Goal: Task Accomplishment & Management: Complete application form

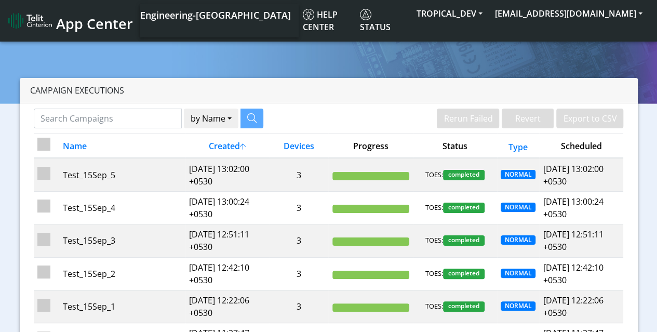
click at [588, 43] on div at bounding box center [328, 182] width 657 height 307
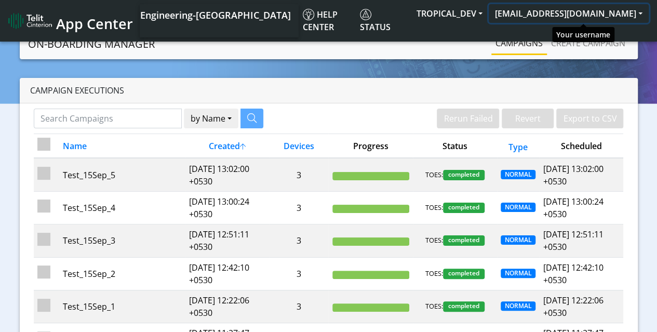
click at [617, 14] on button "[EMAIL_ADDRESS][DOMAIN_NAME]" at bounding box center [569, 13] width 160 height 19
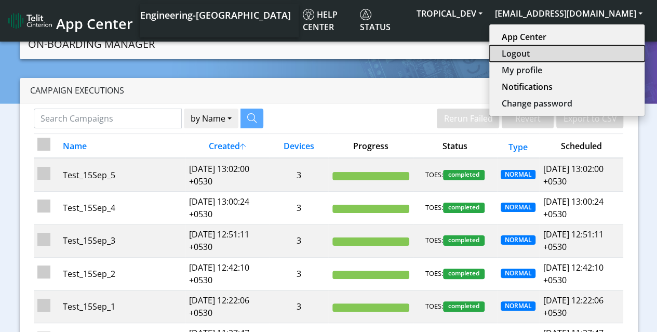
click at [547, 55] on button "Logout" at bounding box center [566, 53] width 155 height 17
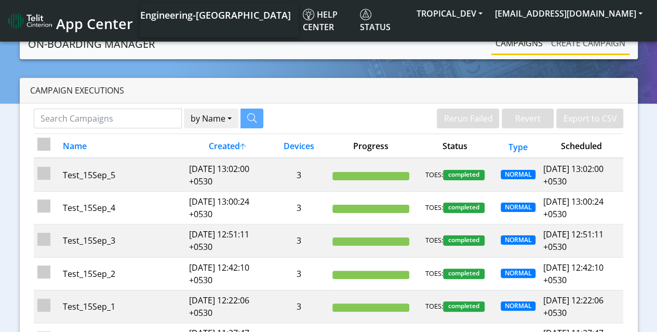
click at [588, 43] on link "Create campaign" at bounding box center [588, 43] width 83 height 21
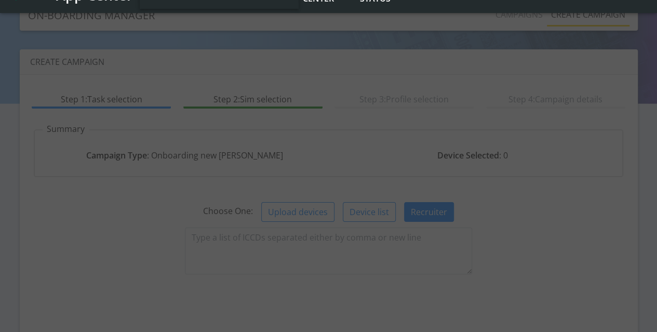
scroll to position [105, 0]
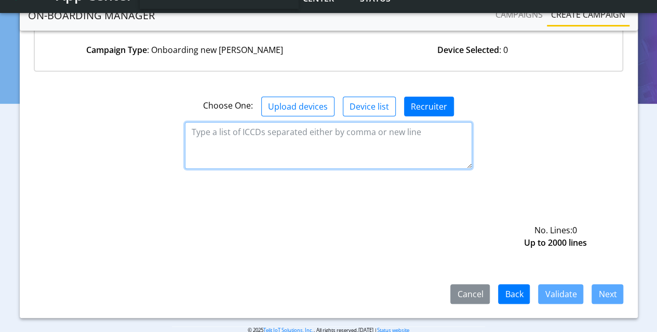
click at [329, 144] on textarea at bounding box center [328, 145] width 287 height 47
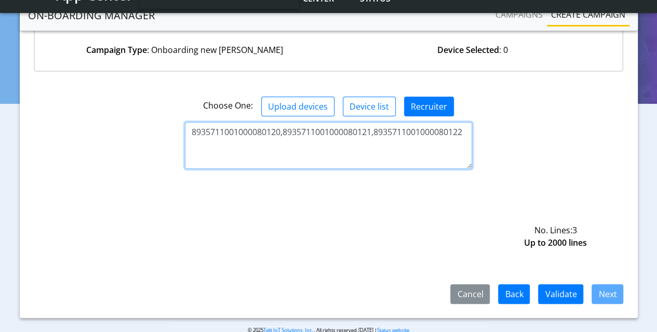
type textarea "8935711001000080120,8935711001000080121,8935711001000080122"
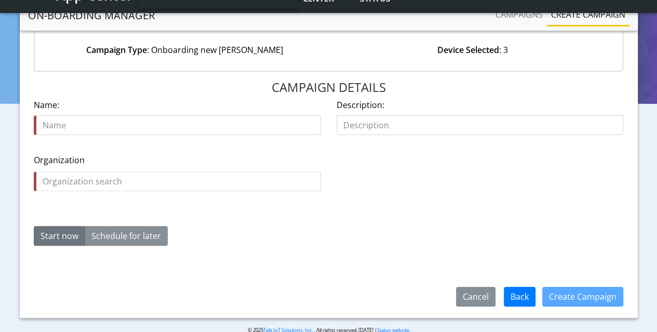
scroll to position [119, 0]
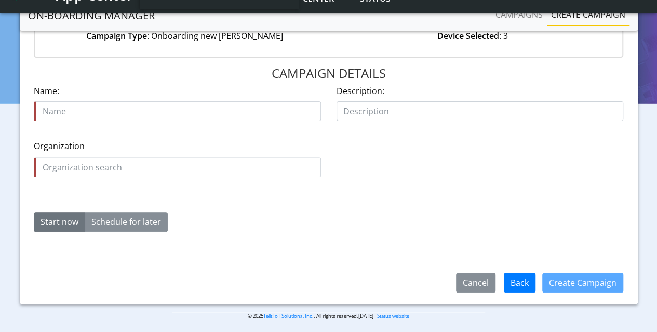
click at [178, 111] on input "text" at bounding box center [177, 111] width 287 height 20
type input "Test_15Sep_6"
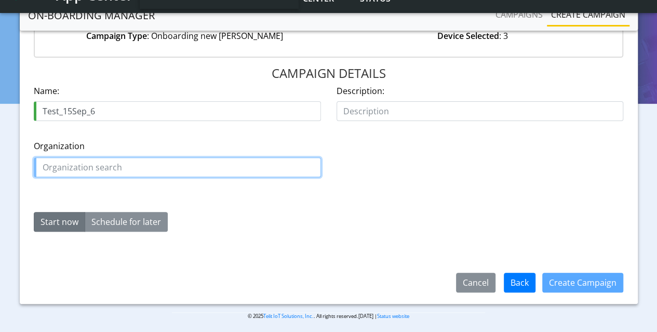
click at [178, 166] on input "text" at bounding box center [177, 167] width 287 height 20
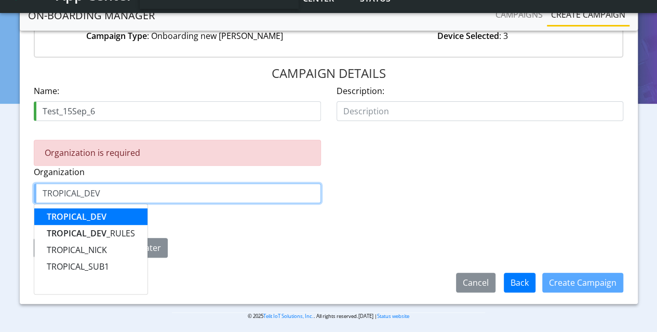
click at [76, 215] on span "TROPICAL_DEV" at bounding box center [77, 216] width 60 height 11
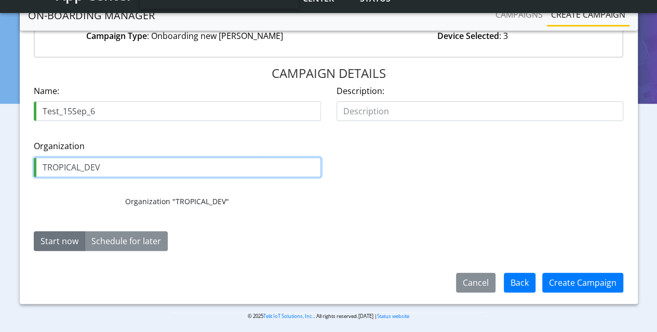
type input "TROPICAL_DEV"
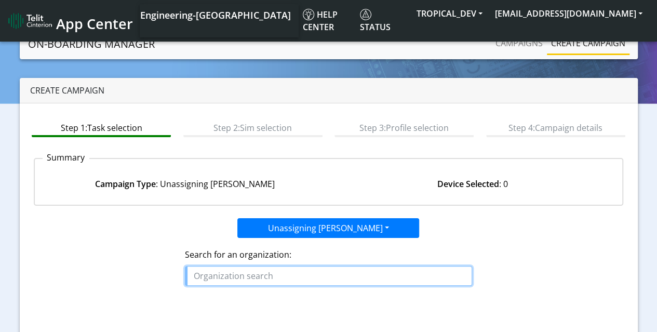
click at [329, 274] on input "text" at bounding box center [328, 276] width 287 height 20
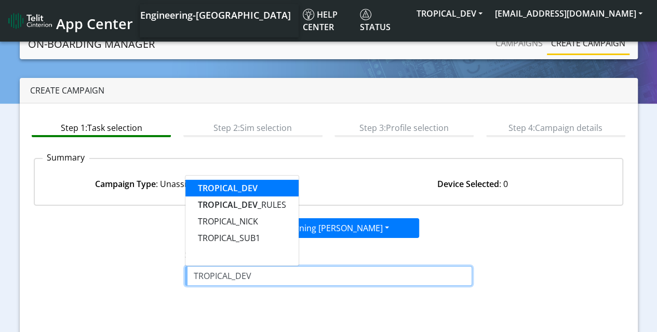
type input "TROPICAL_DEV"
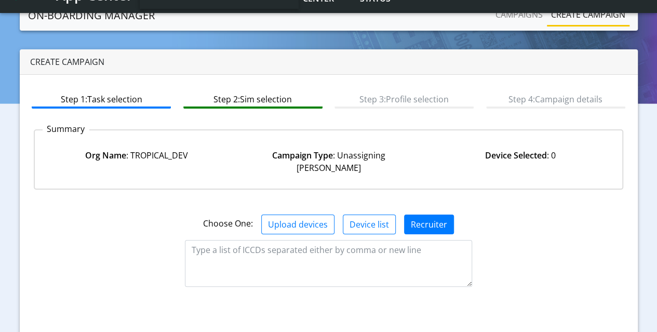
scroll to position [105, 0]
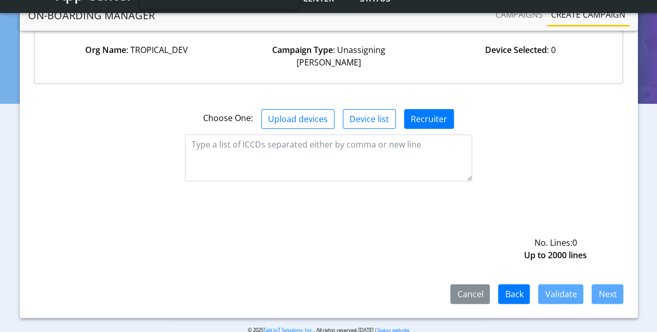
click at [329, 144] on textarea at bounding box center [328, 158] width 287 height 47
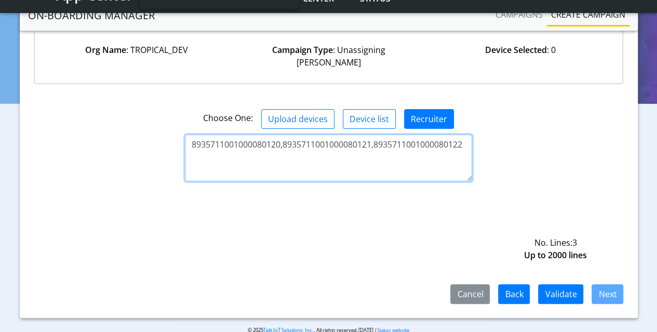
type textarea "8935711001000080120,8935711001000080121,8935711001000080122"
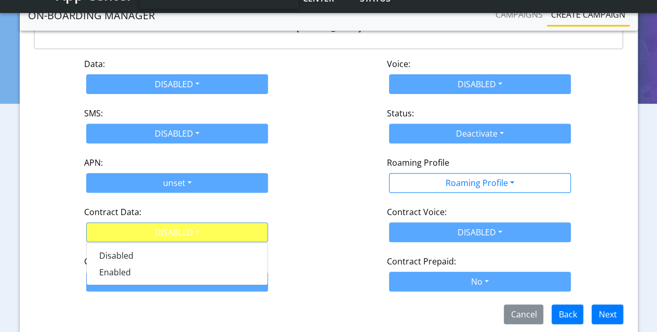
scroll to position [164, 0]
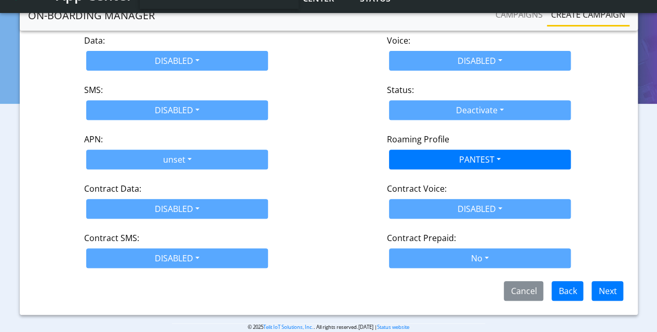
scroll to position [124, 0]
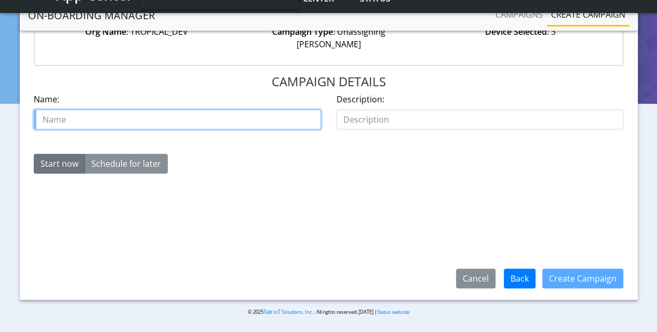
click at [178, 110] on input "text" at bounding box center [177, 120] width 287 height 20
type input "Test_15Sep_7"
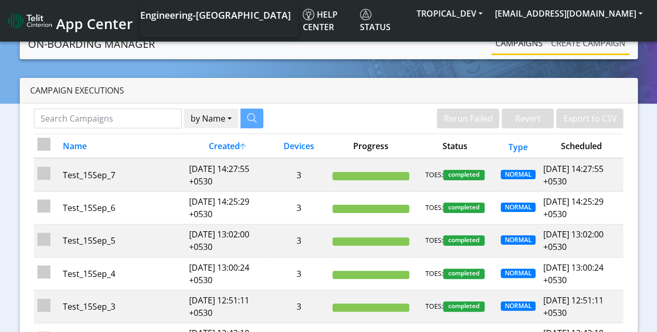
click at [588, 43] on link "Create campaign" at bounding box center [588, 43] width 83 height 21
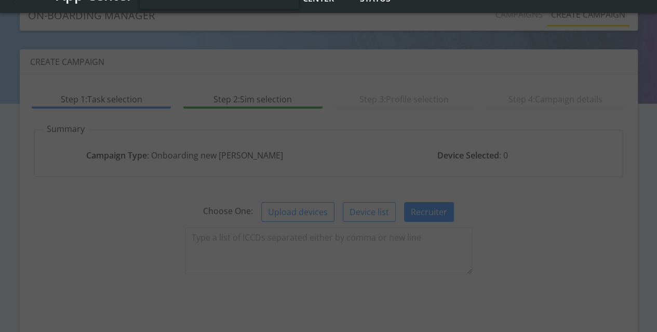
scroll to position [105, 0]
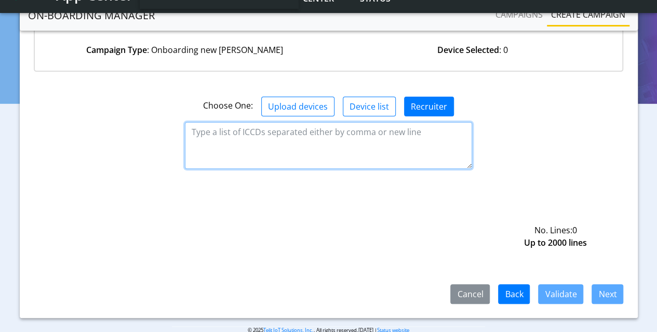
click at [329, 144] on textarea at bounding box center [328, 145] width 287 height 47
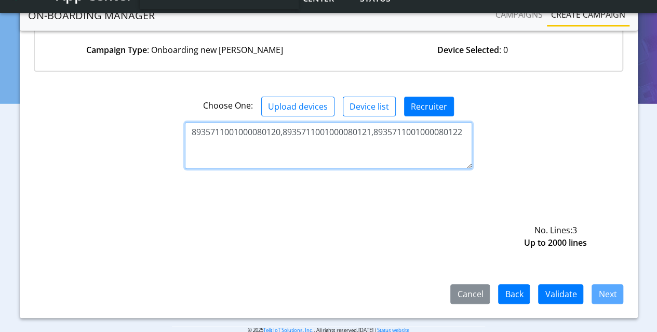
type textarea "8935711001000080120,8935711001000080121,8935711001000080122"
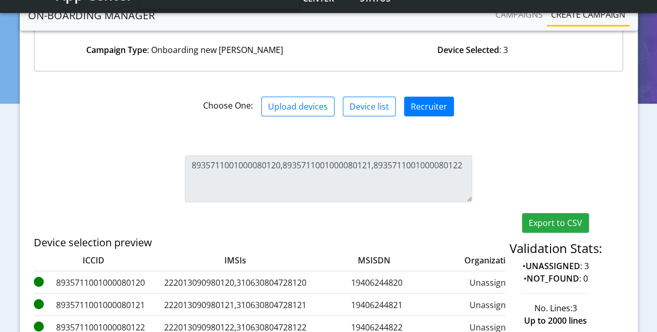
scroll to position [140, 0]
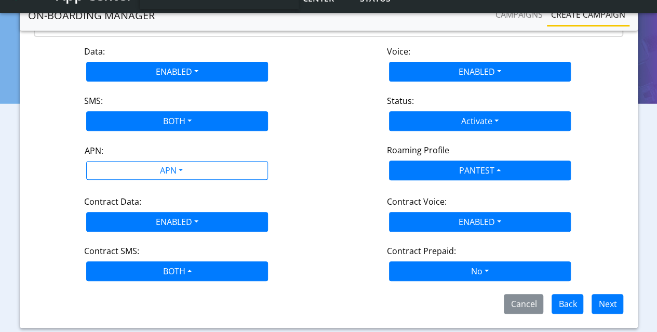
scroll to position [124, 0]
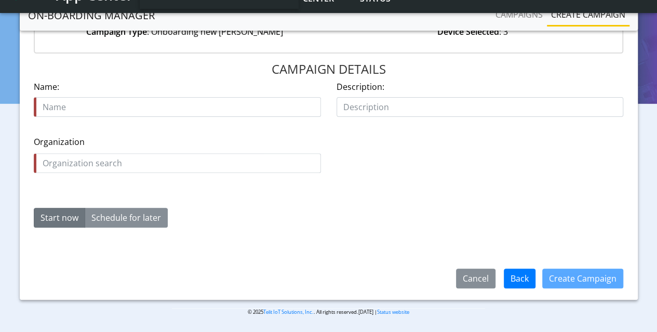
click at [178, 106] on input "text" at bounding box center [177, 107] width 287 height 20
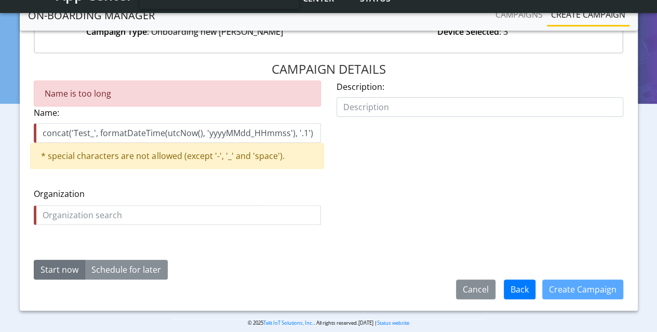
type input "concat('Test_', formatDateTime(utcNow(), 'yyyyMMdd_HHmmss'), '.1')"
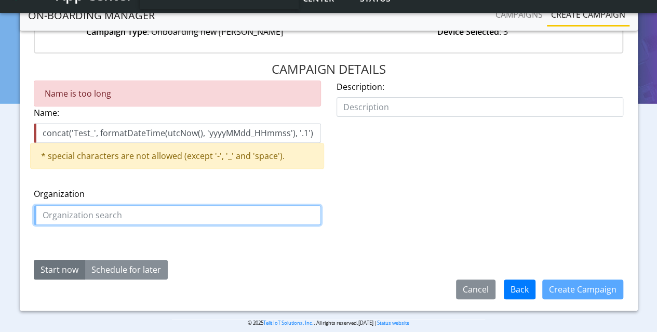
click at [178, 214] on input "text" at bounding box center [177, 215] width 287 height 20
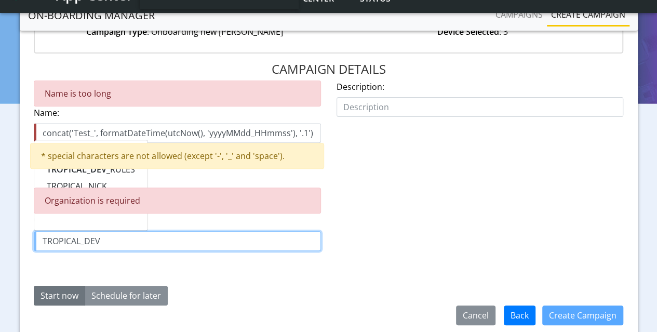
type input "TROPICAL_DEV"
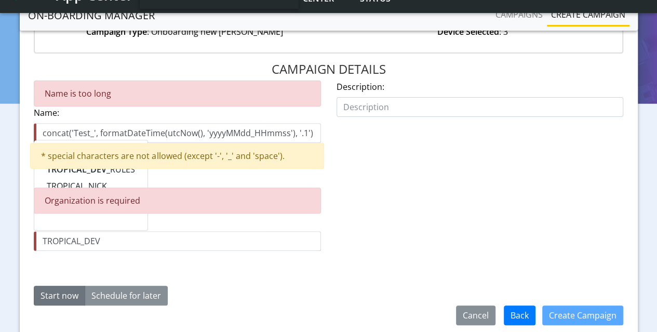
click at [76, 151] on div "* special characters are not allowed (except '-', '_' and 'space')." at bounding box center [177, 156] width 294 height 26
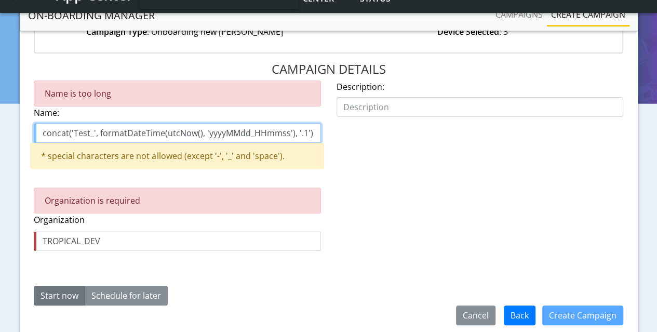
drag, startPoint x: 56, startPoint y: 134, endPoint x: 341, endPoint y: 134, distance: 285.7
click at [341, 134] on div "Name is too long Name: concat('Test_', formatDateTime(utcNow(), 'yyyyMMdd_HHmms…" at bounding box center [329, 129] width 606 height 97
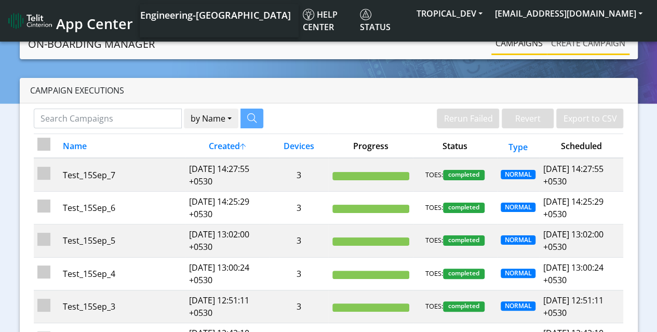
click at [588, 43] on link "Create campaign" at bounding box center [588, 43] width 83 height 21
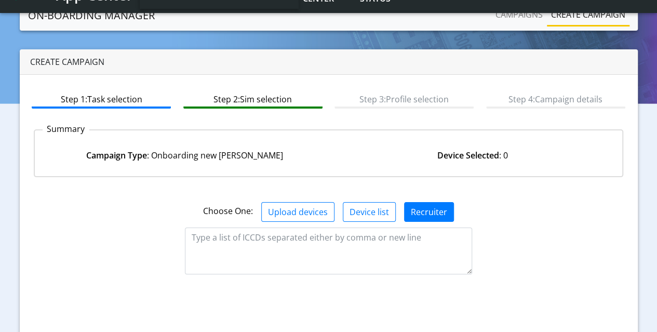
scroll to position [105, 0]
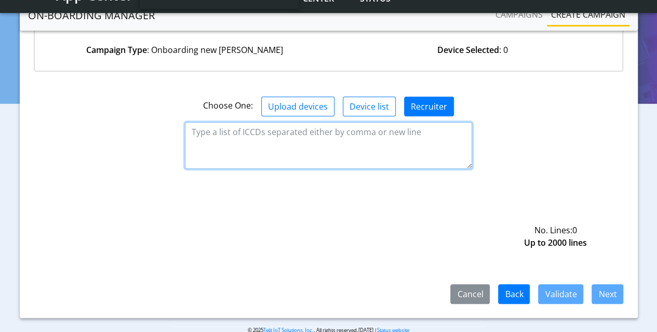
click at [329, 144] on textarea at bounding box center [328, 145] width 287 height 47
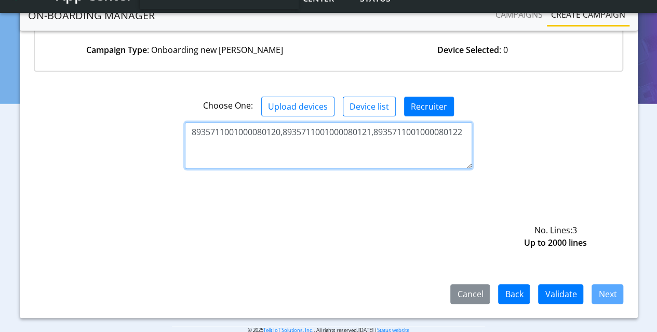
type textarea "8935711001000080120,8935711001000080121,8935711001000080122"
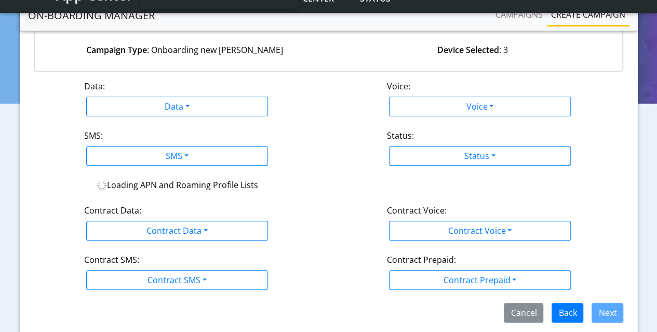
scroll to position [140, 0]
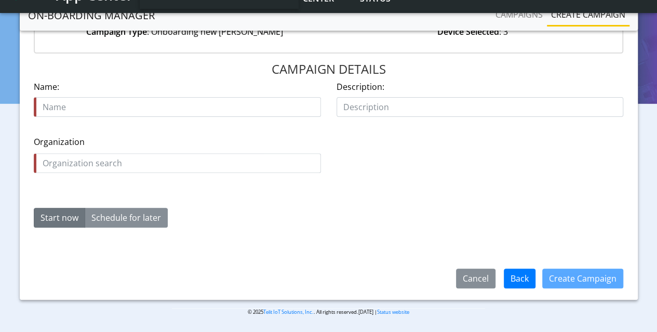
scroll to position [124, 0]
click at [178, 106] on input "text" at bounding box center [177, 107] width 287 height 20
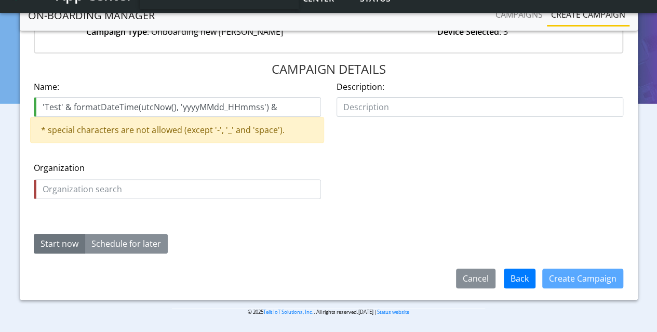
type input "'Test' & formatDateTime(utcNow(), 'yyyyMMdd_HHmmss') &"
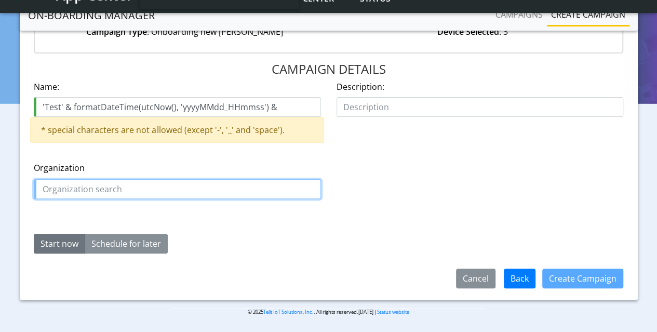
click at [178, 188] on input "text" at bounding box center [177, 189] width 287 height 20
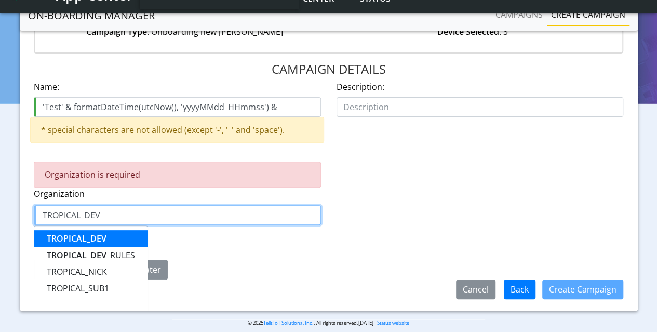
click at [76, 236] on span "TROPICAL_DEV" at bounding box center [77, 238] width 60 height 11
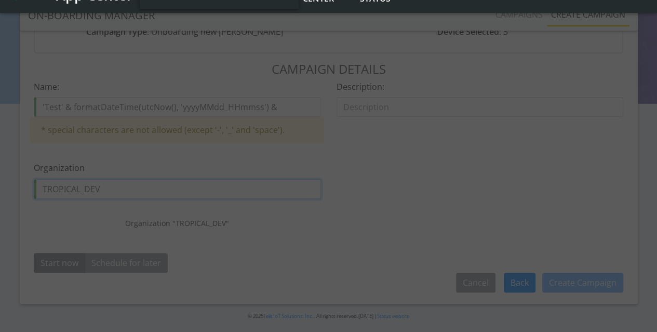
type input "TROPICAL_DEV"
click at [435, 178] on div at bounding box center [328, 166] width 657 height 332
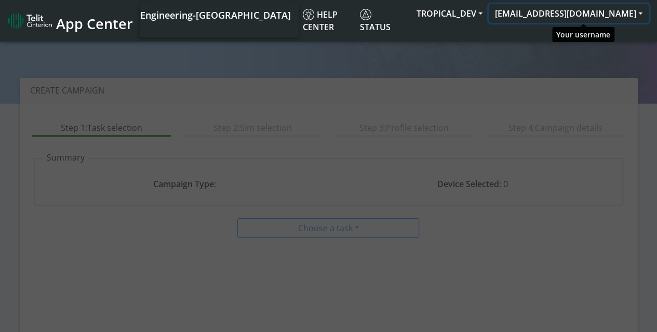
click at [561, 17] on button "[EMAIL_ADDRESS][DOMAIN_NAME]" at bounding box center [569, 13] width 160 height 19
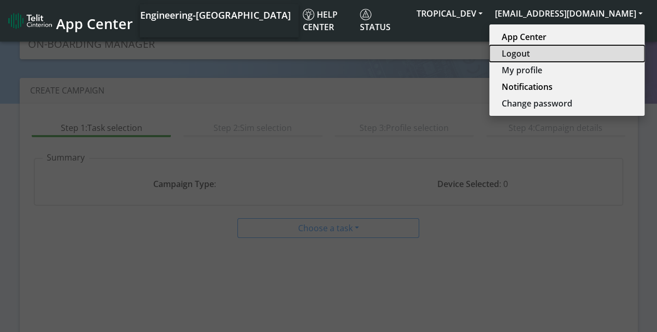
click at [540, 58] on button "Logout" at bounding box center [566, 53] width 155 height 17
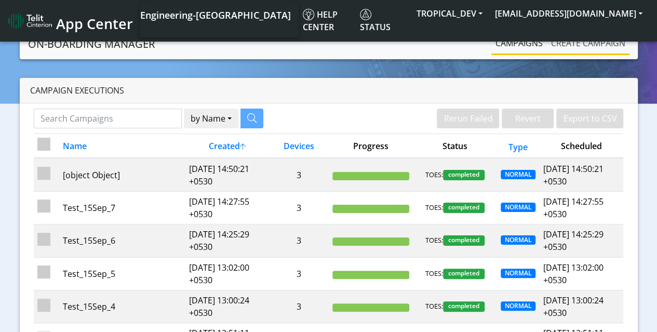
click at [588, 43] on link "Create campaign" at bounding box center [588, 43] width 83 height 21
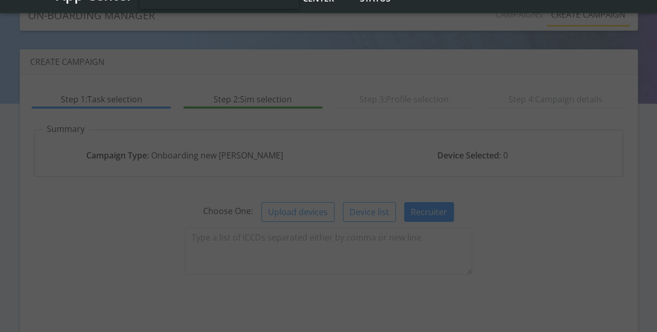
scroll to position [105, 0]
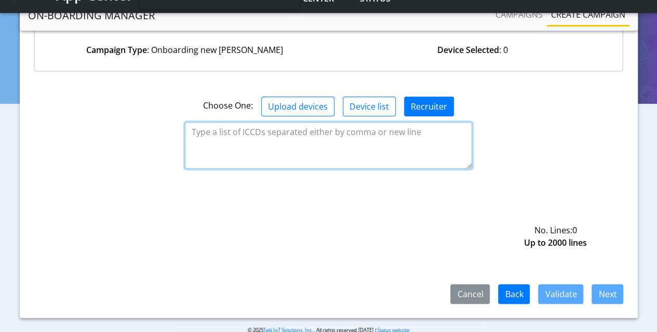
click at [329, 144] on textarea at bounding box center [328, 145] width 287 height 47
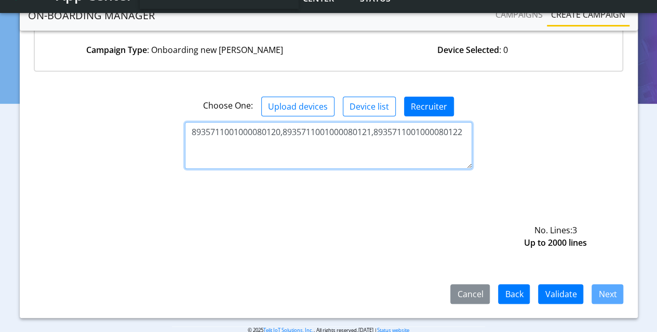
type textarea "8935711001000080120,8935711001000080121,8935711001000080122"
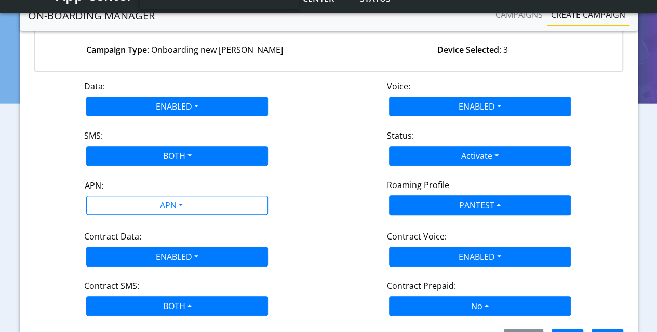
scroll to position [119, 0]
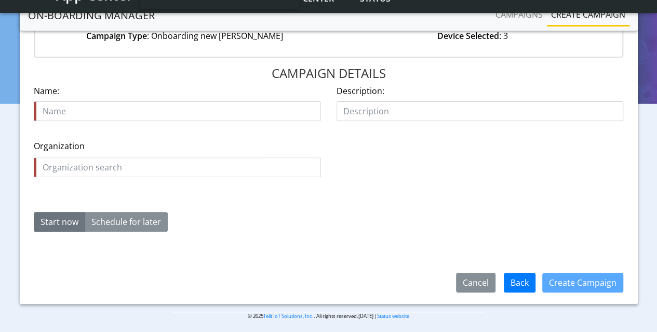
click at [178, 111] on input "text" at bounding box center [177, 111] width 287 height 20
type input "sfPQFxl"
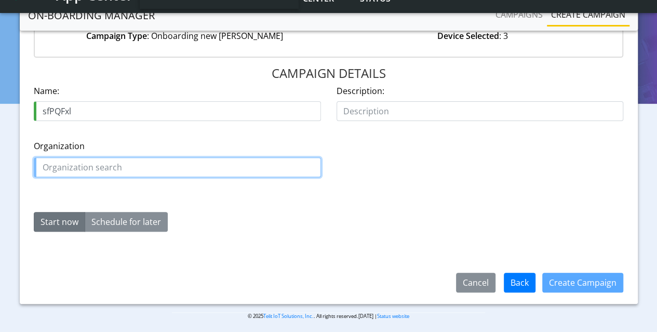
click at [178, 166] on input "text" at bounding box center [177, 167] width 287 height 20
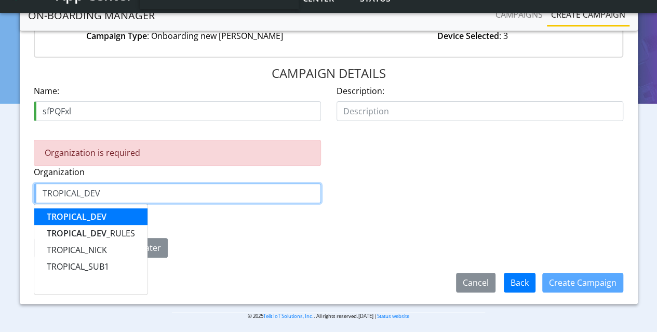
click at [76, 215] on span "TROPICAL_DEV" at bounding box center [77, 216] width 60 height 11
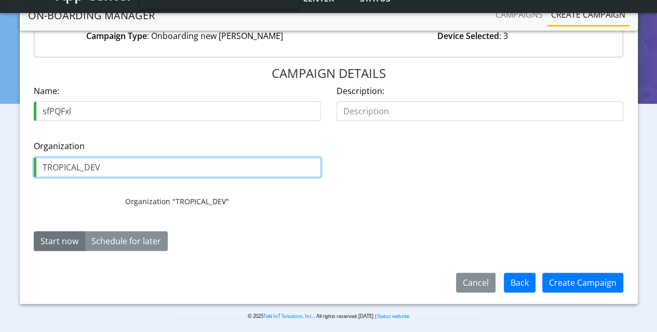
type input "TROPICAL_DEV"
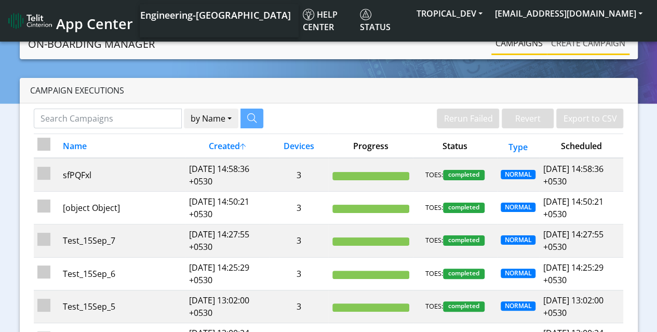
click at [588, 41] on link "Create campaign" at bounding box center [588, 43] width 83 height 21
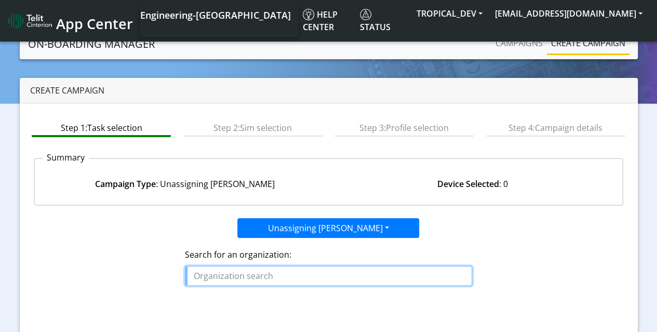
click at [329, 274] on input "text" at bounding box center [328, 276] width 287 height 20
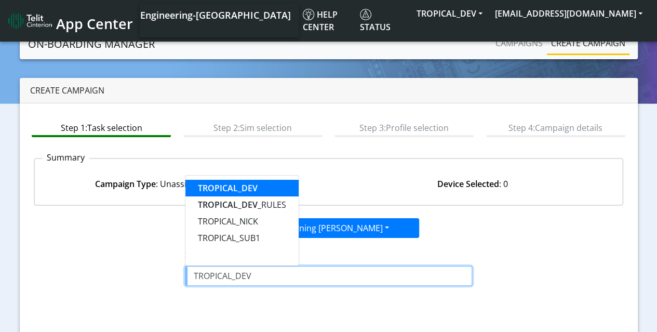
type input "TROPICAL_DEV"
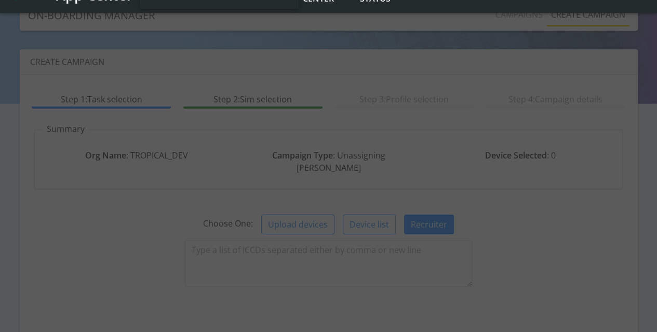
scroll to position [105, 0]
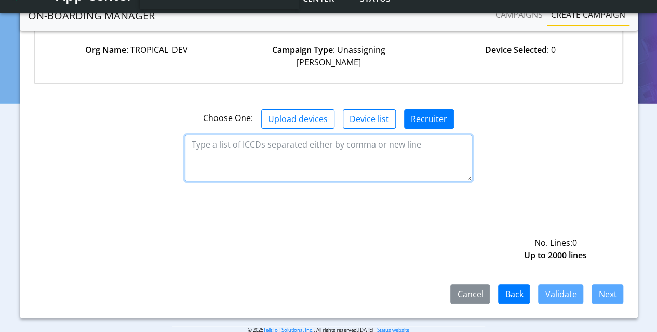
click at [329, 144] on textarea at bounding box center [328, 158] width 287 height 47
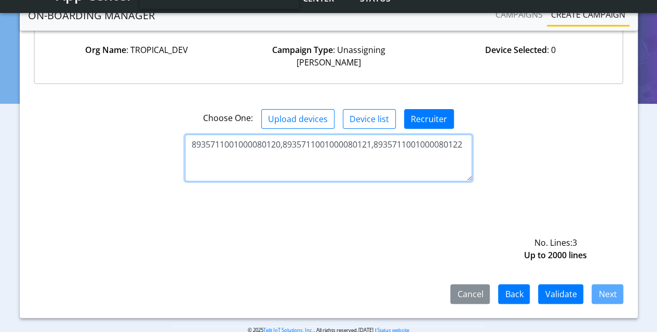
type textarea "8935711001000080120,8935711001000080121,8935711001000080122"
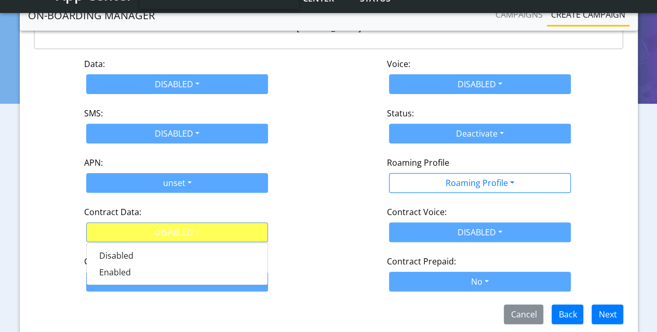
scroll to position [164, 0]
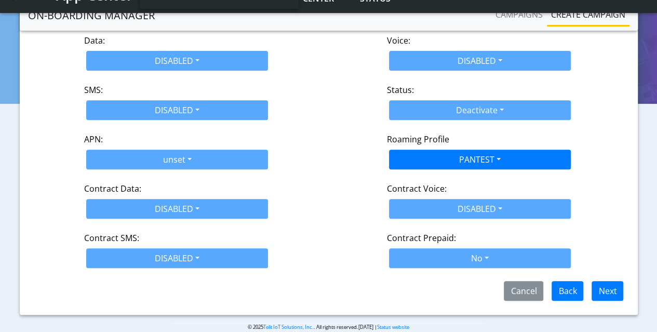
scroll to position [124, 0]
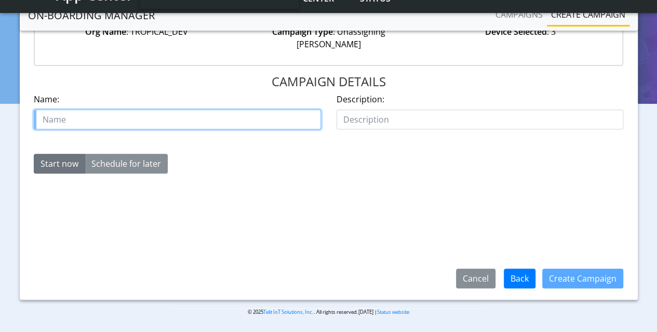
click at [178, 110] on input "text" at bounding box center [177, 120] width 287 height 20
type input "Test_15Sep_8"
